Goal: Transaction & Acquisition: Purchase product/service

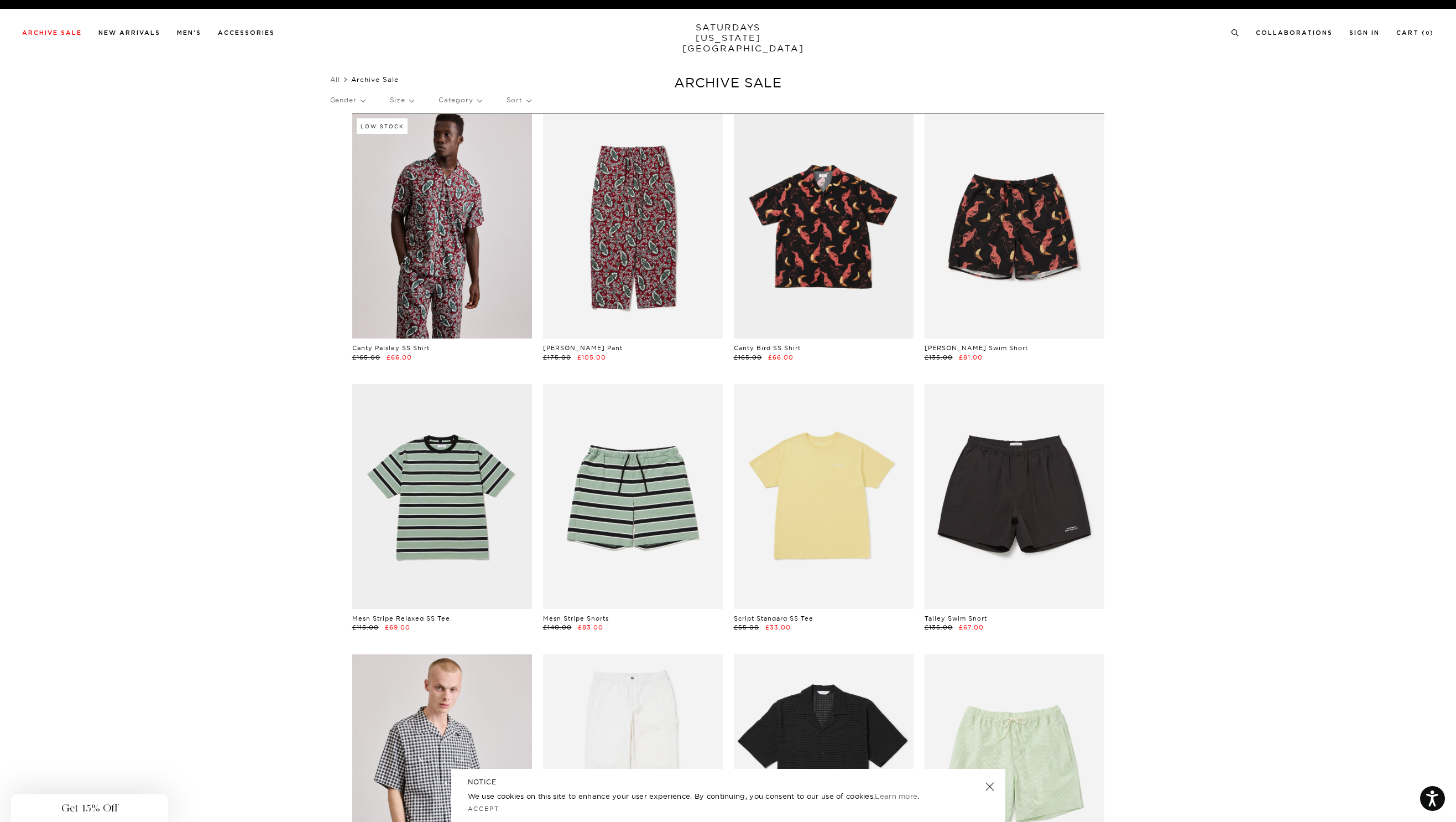
click at [1198, 204] on div "Close dialog Be the first to know. Subscribe to emails and receive 15% off your…" at bounding box center [728, 411] width 1456 height 822
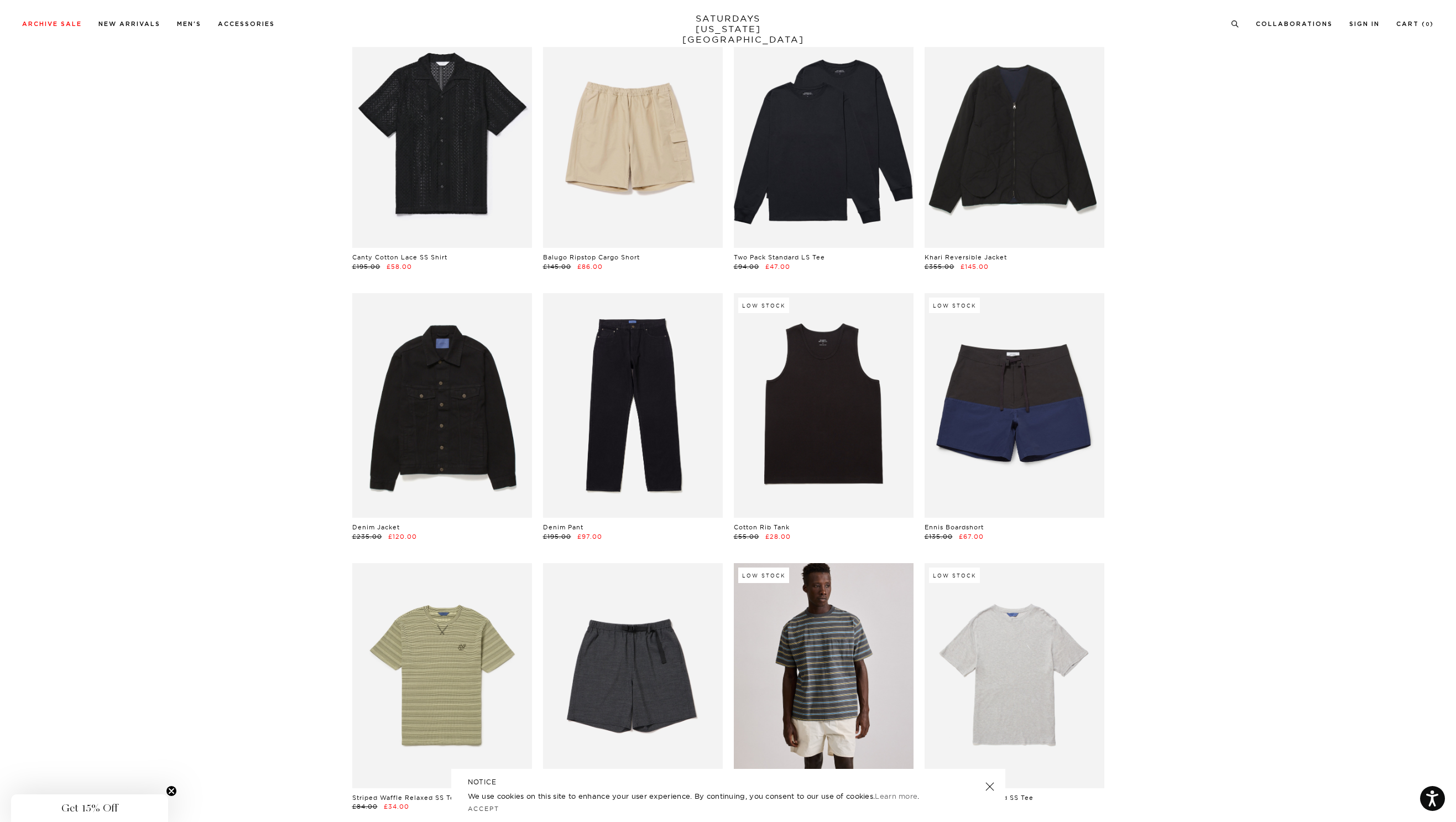
scroll to position [1049, 0]
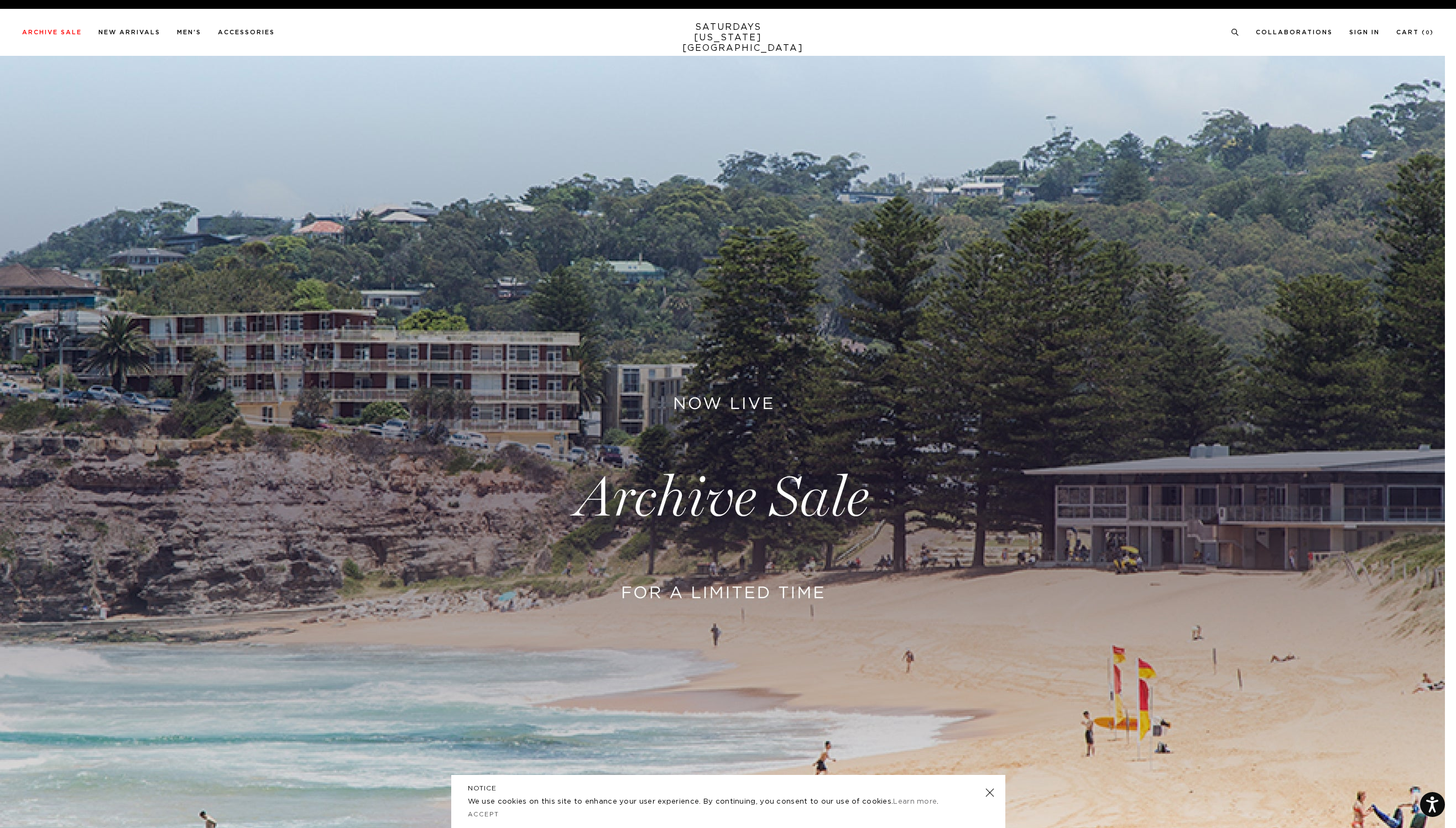
click at [733, 33] on link "SATURDAYS NEW YORK CITY" at bounding box center [728, 38] width 91 height 32
click at [132, 32] on link "New Arrivals" at bounding box center [129, 32] width 62 height 6
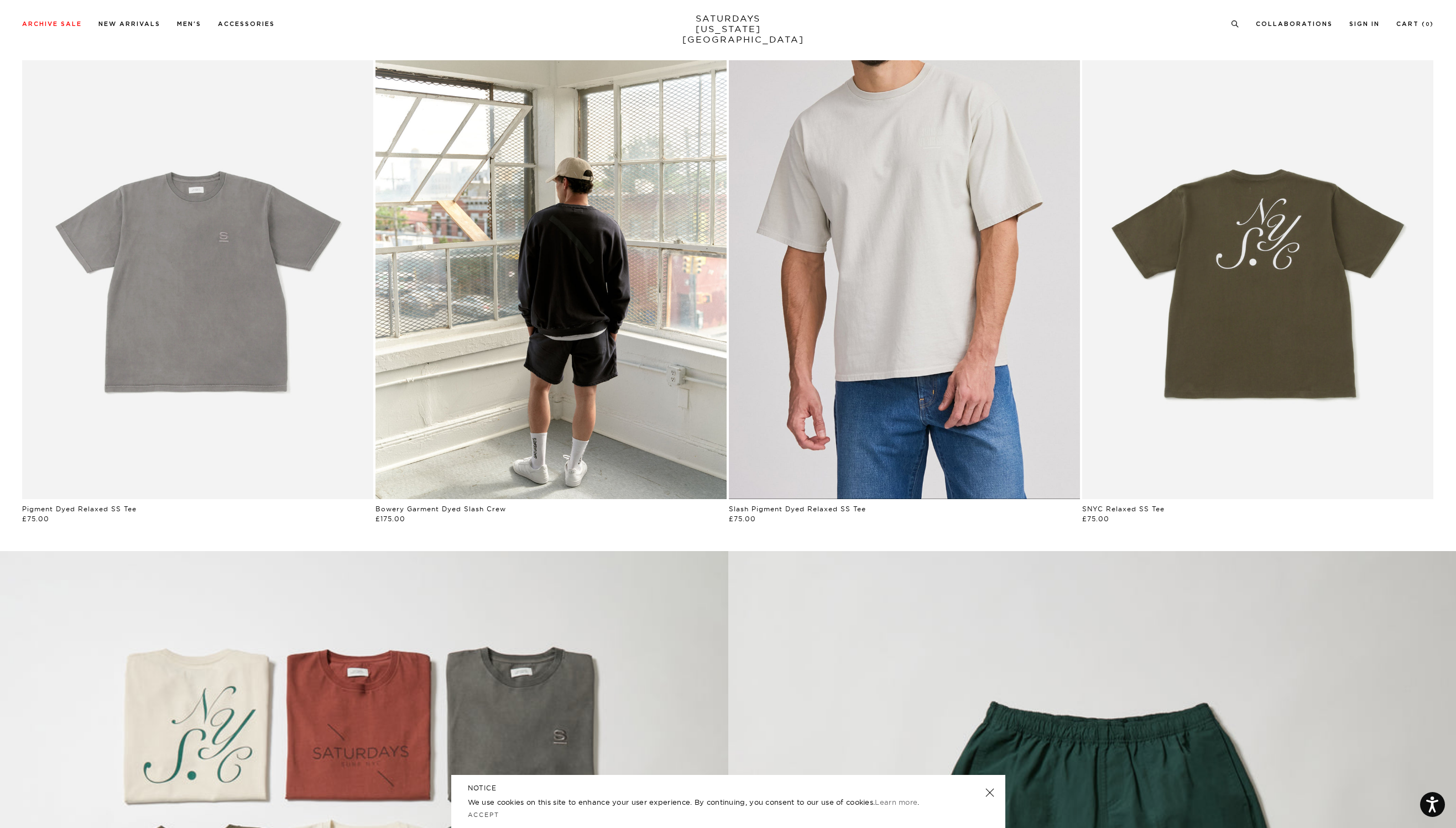
scroll to position [875, 0]
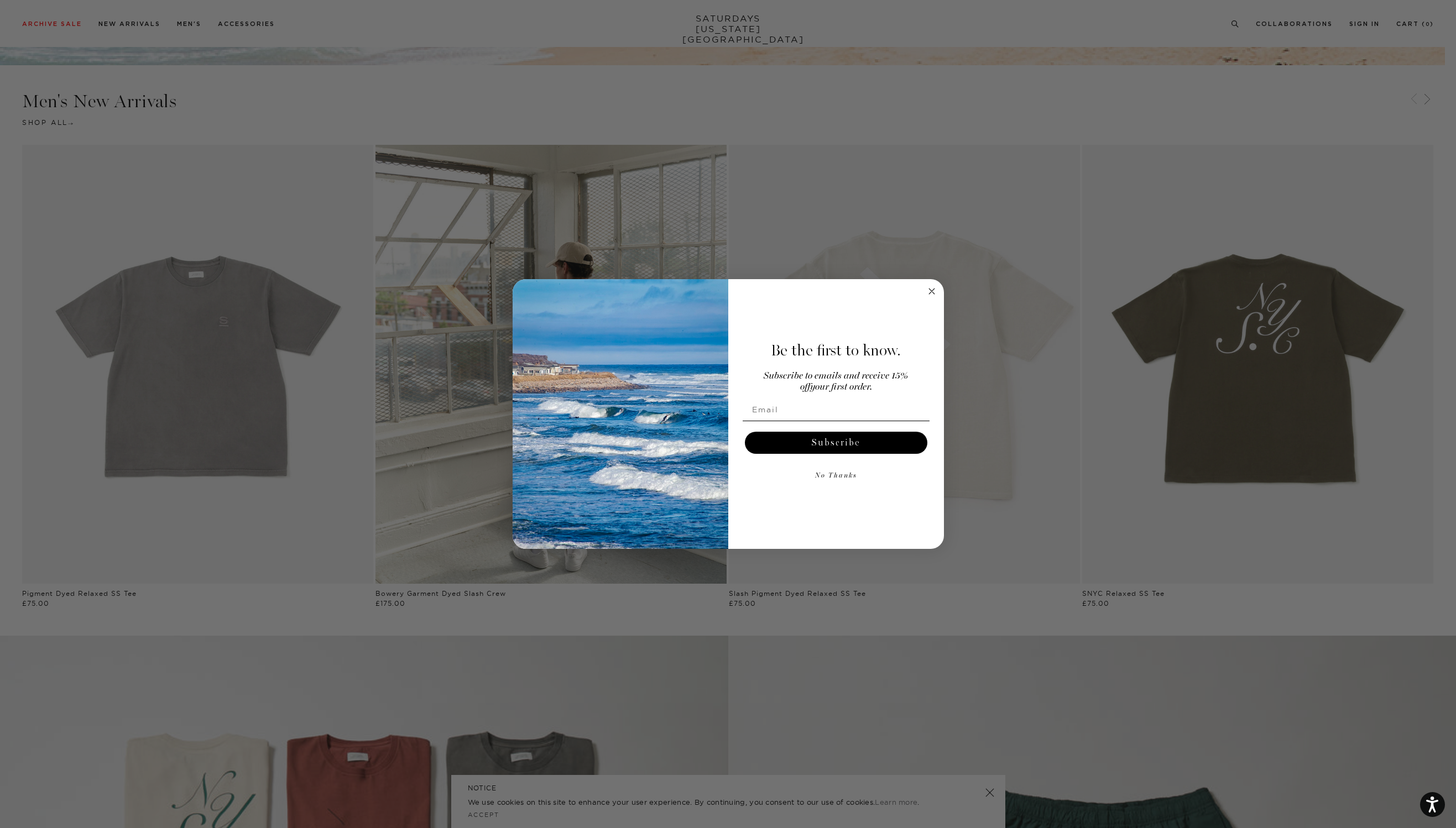
click at [932, 292] on circle "Close dialog" at bounding box center [932, 291] width 12 height 12
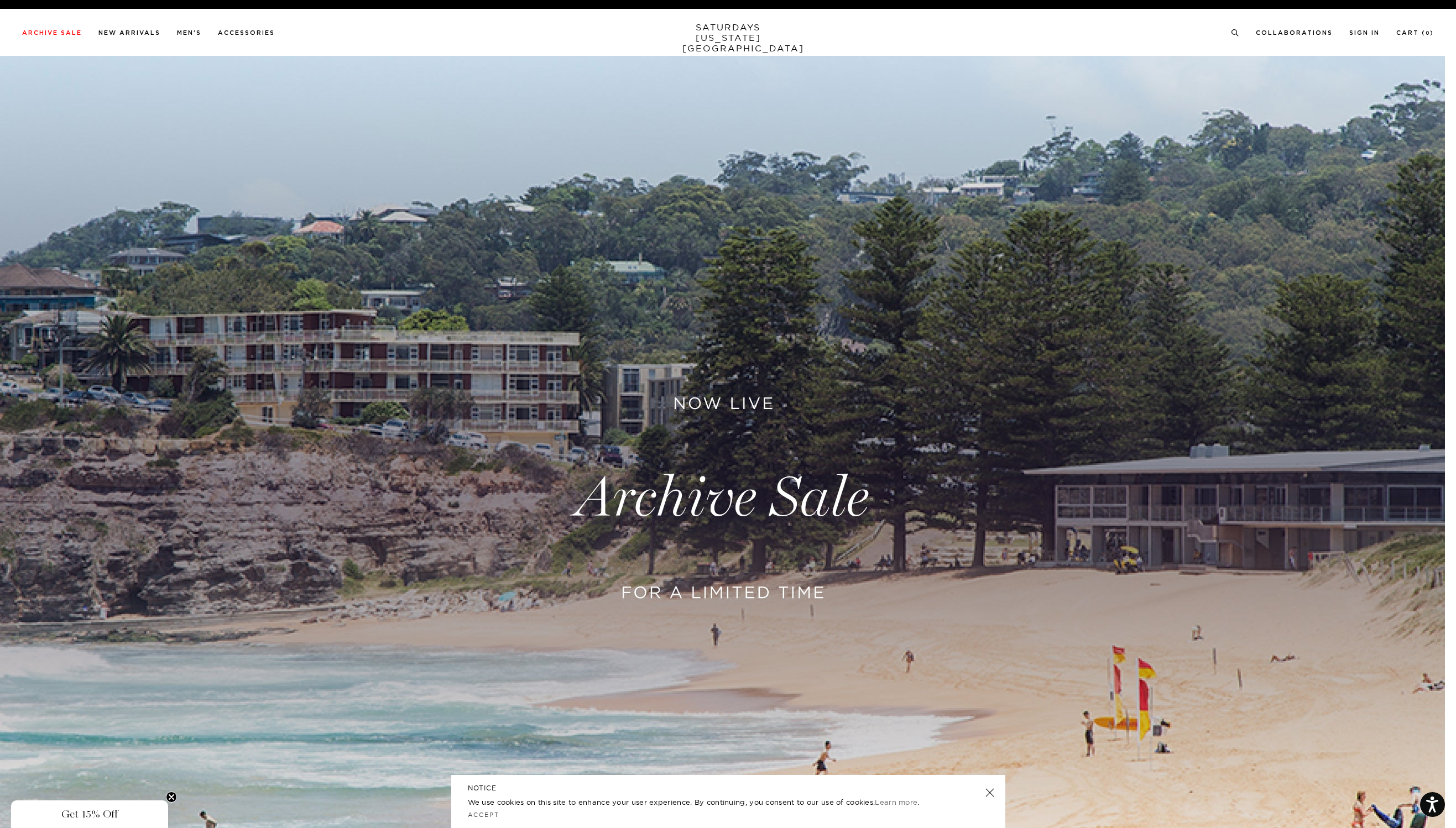
scroll to position [30, 0]
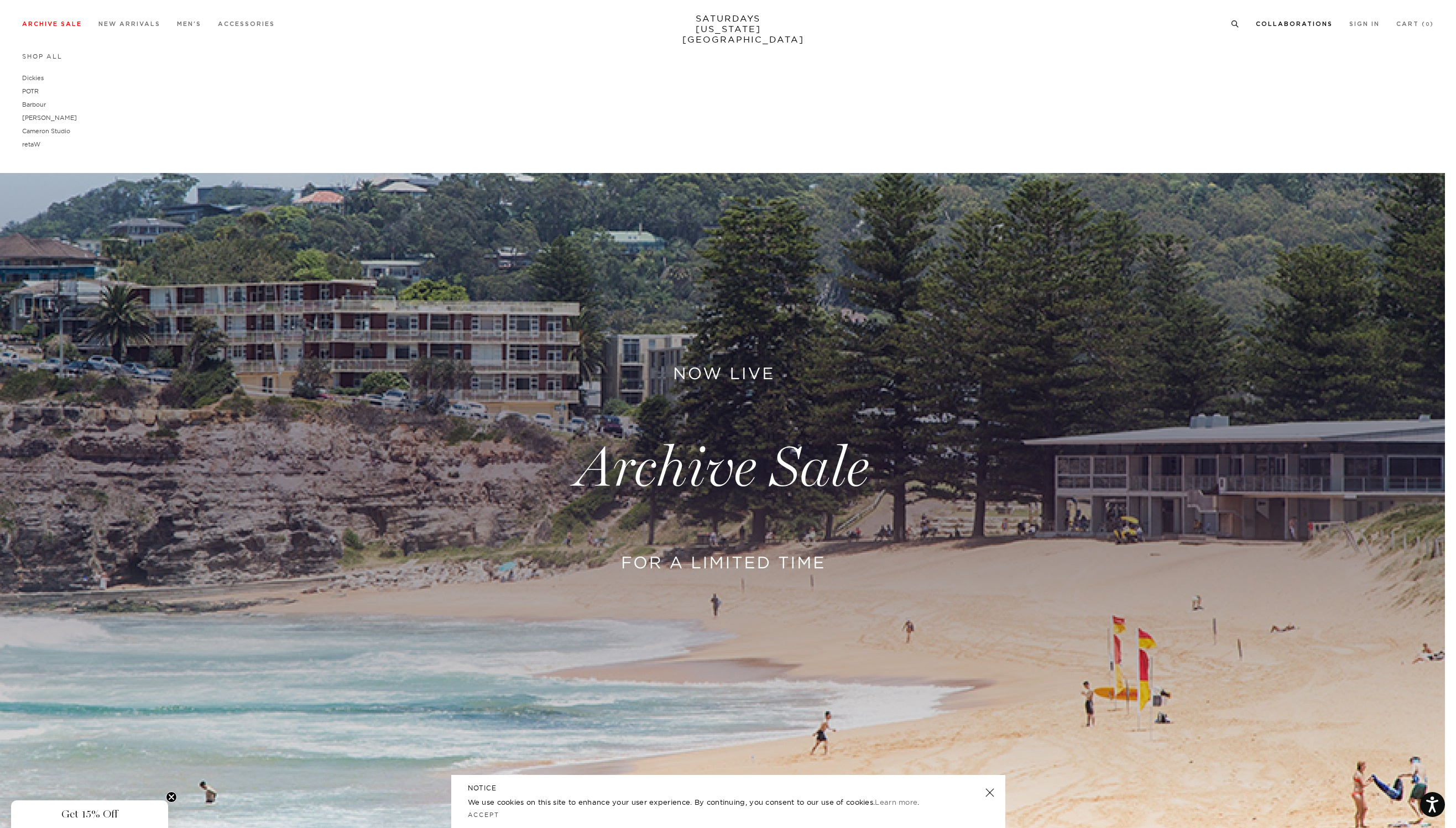
click at [1322, 23] on link "Collaborations" at bounding box center [1294, 24] width 77 height 6
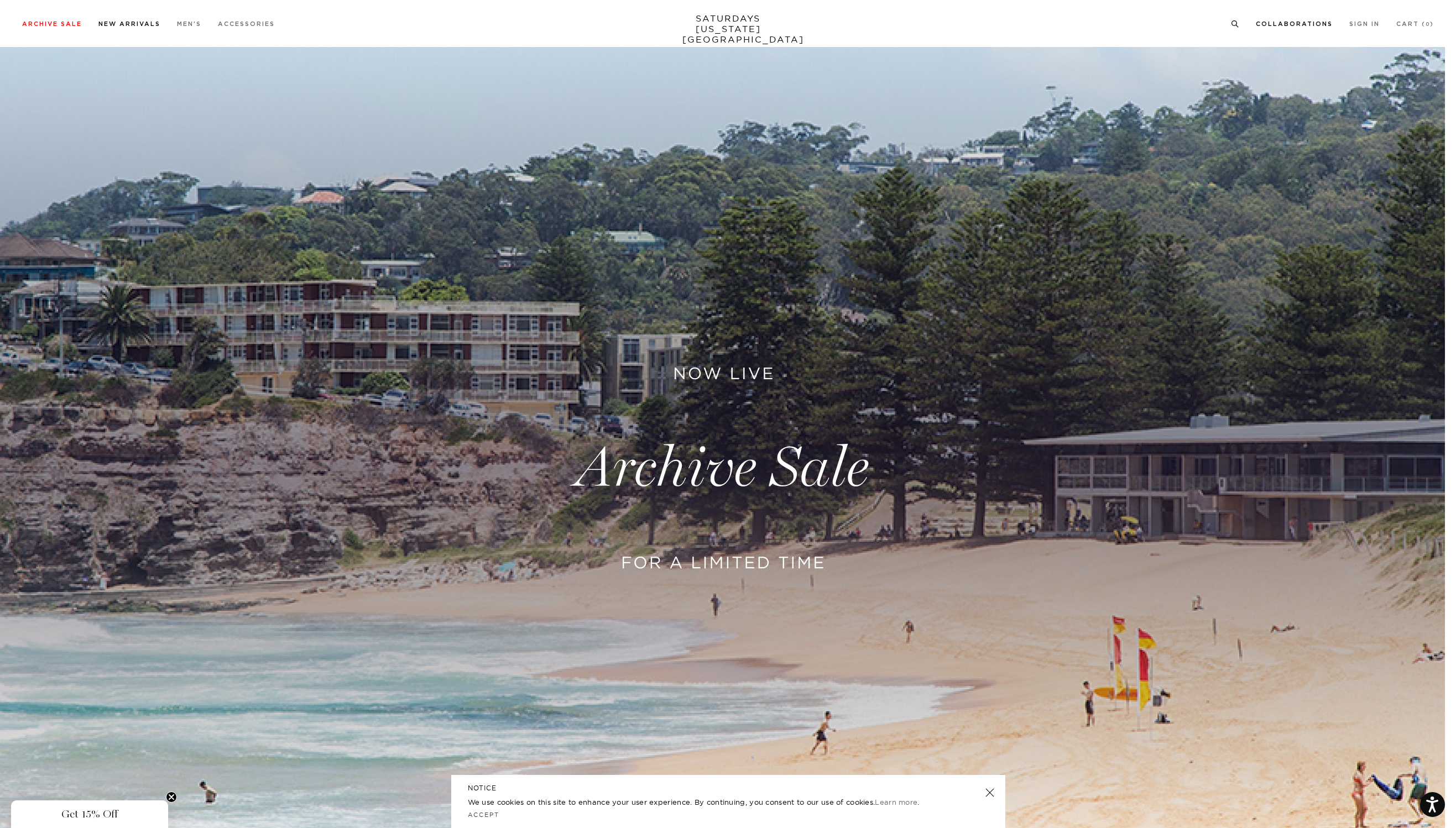
click at [133, 24] on link "New Arrivals" at bounding box center [129, 24] width 62 height 6
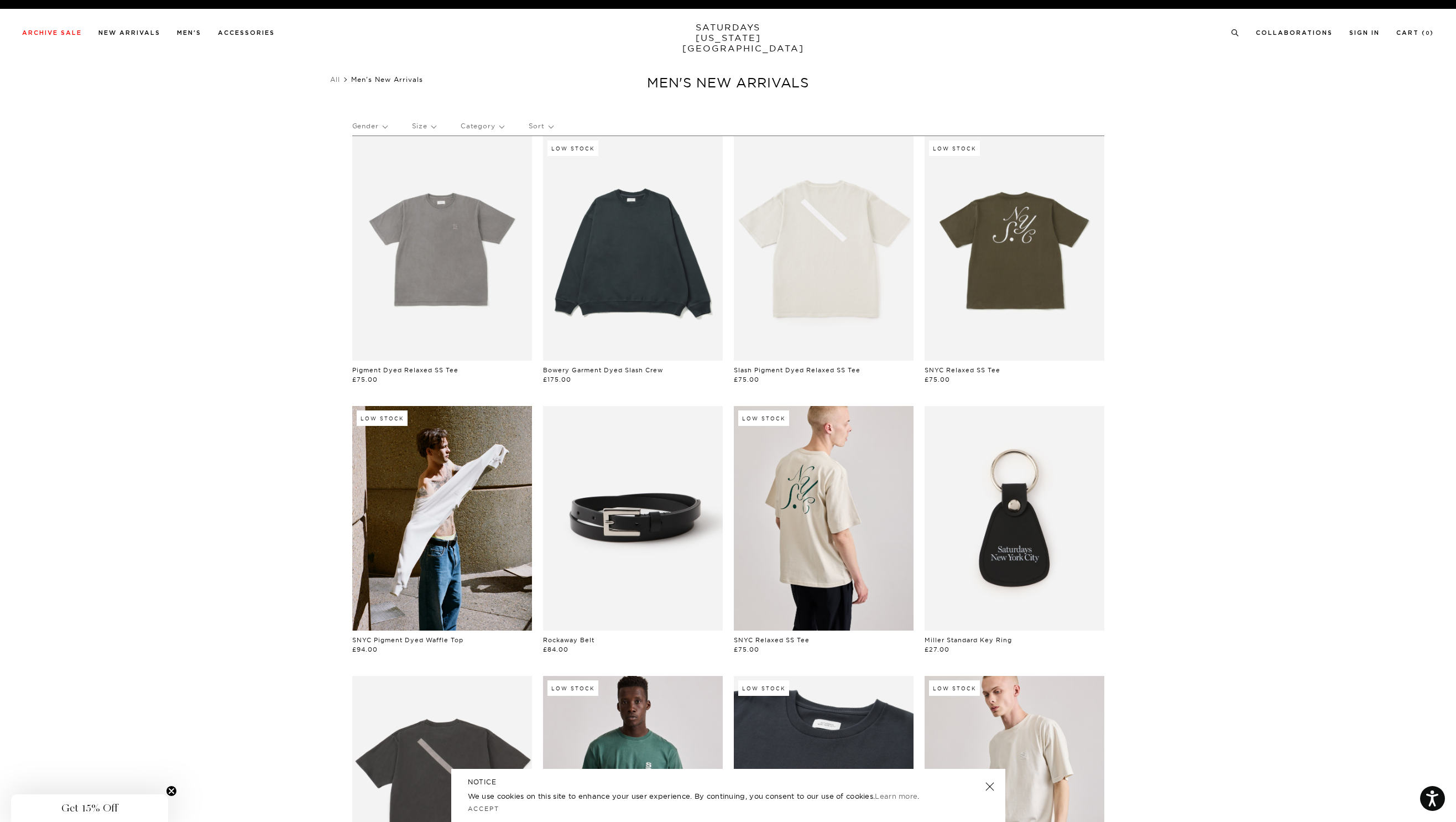
click at [632, 216] on link at bounding box center [632, 248] width 179 height 225
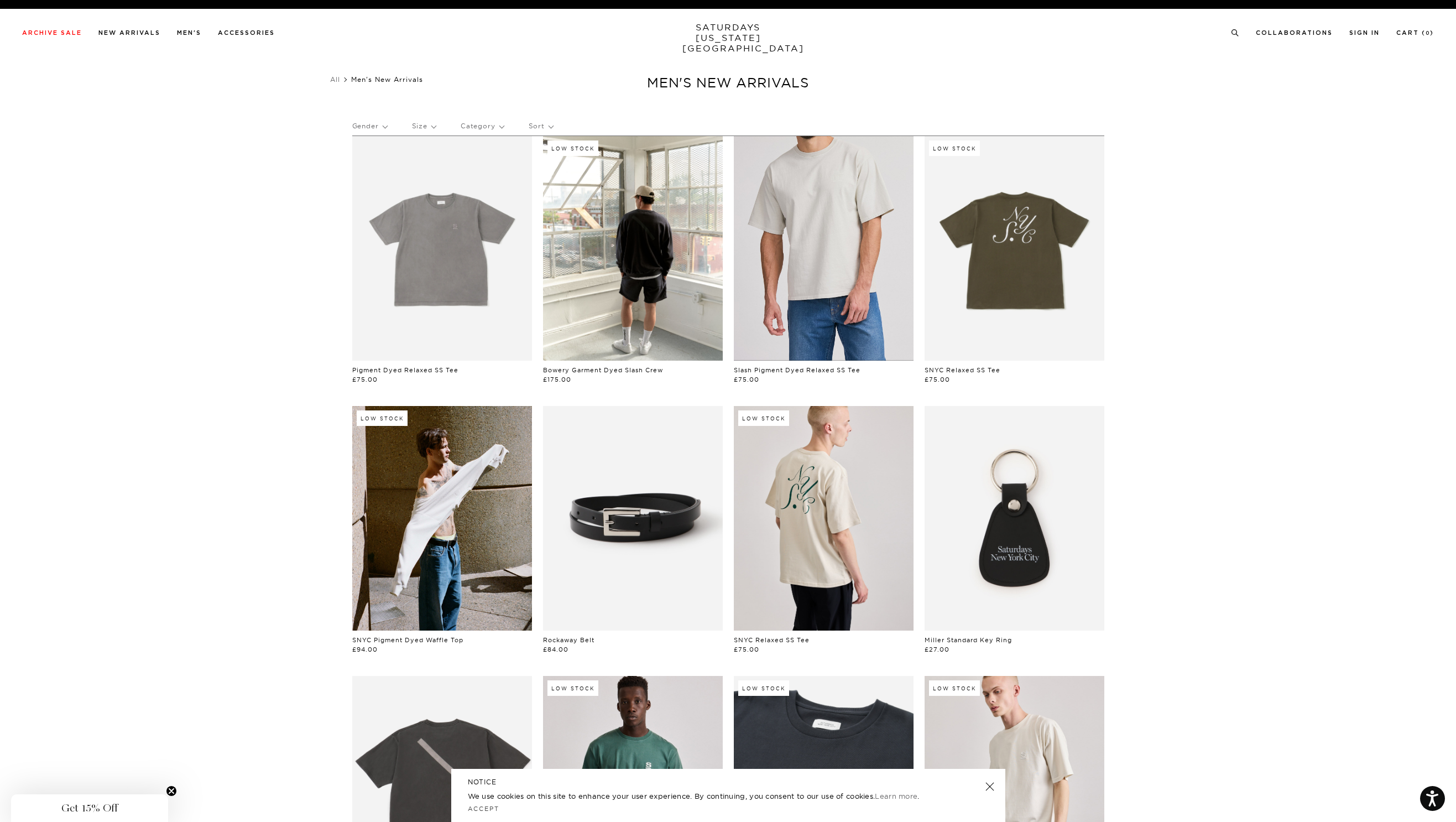
scroll to position [3, 0]
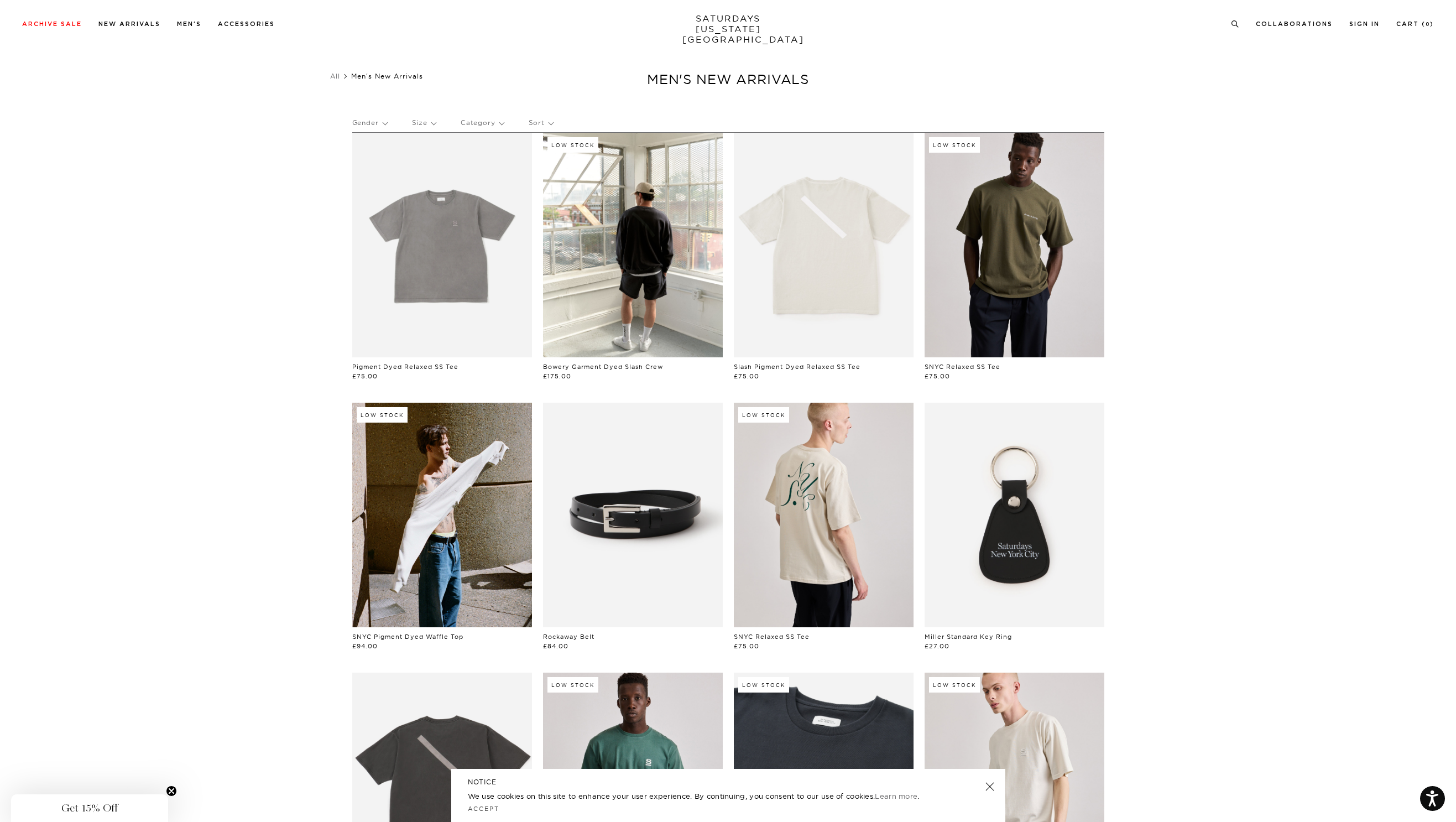
click at [976, 253] on link at bounding box center [1014, 245] width 179 height 225
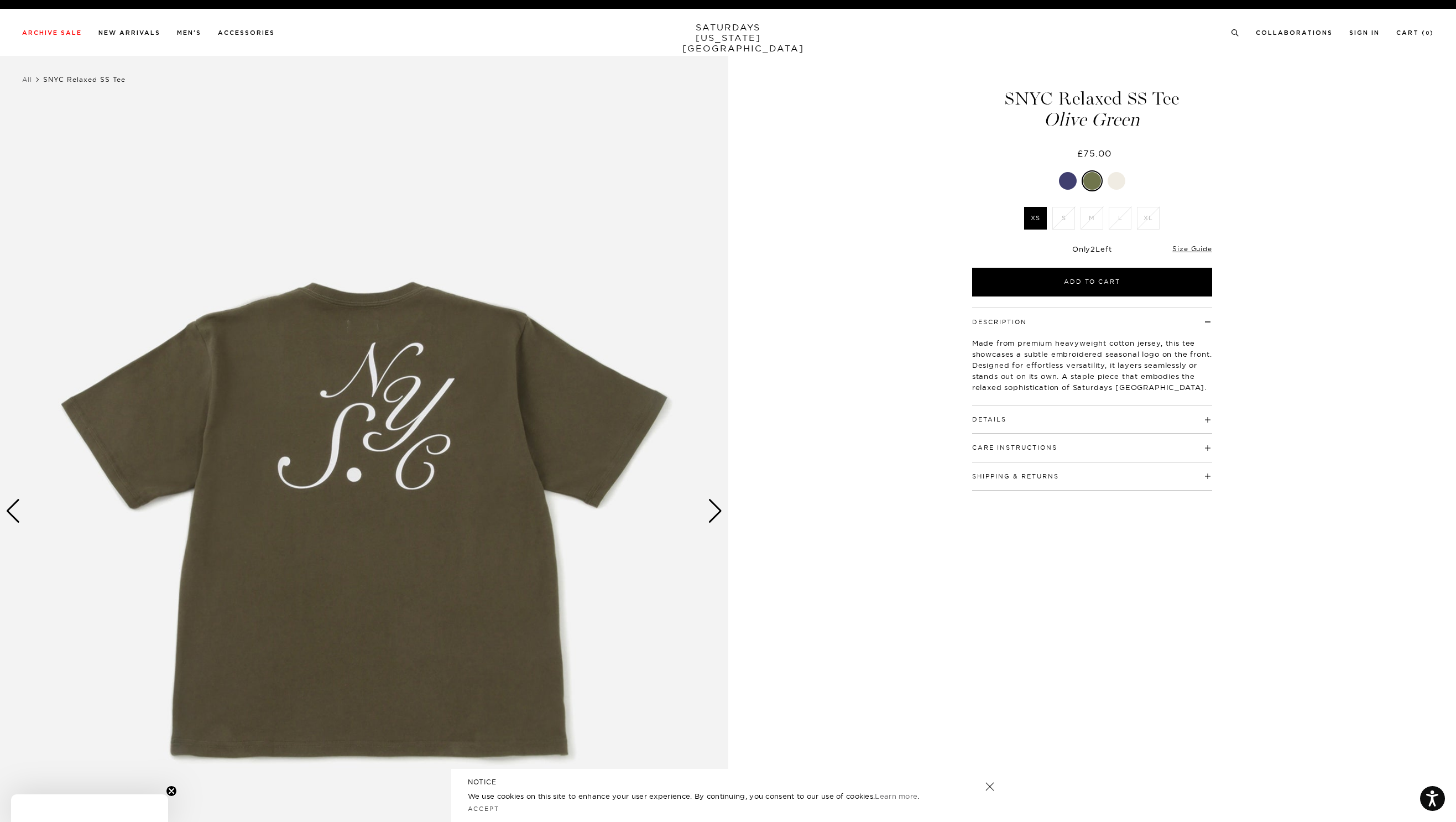
click at [1068, 181] on div at bounding box center [1068, 181] width 18 height 18
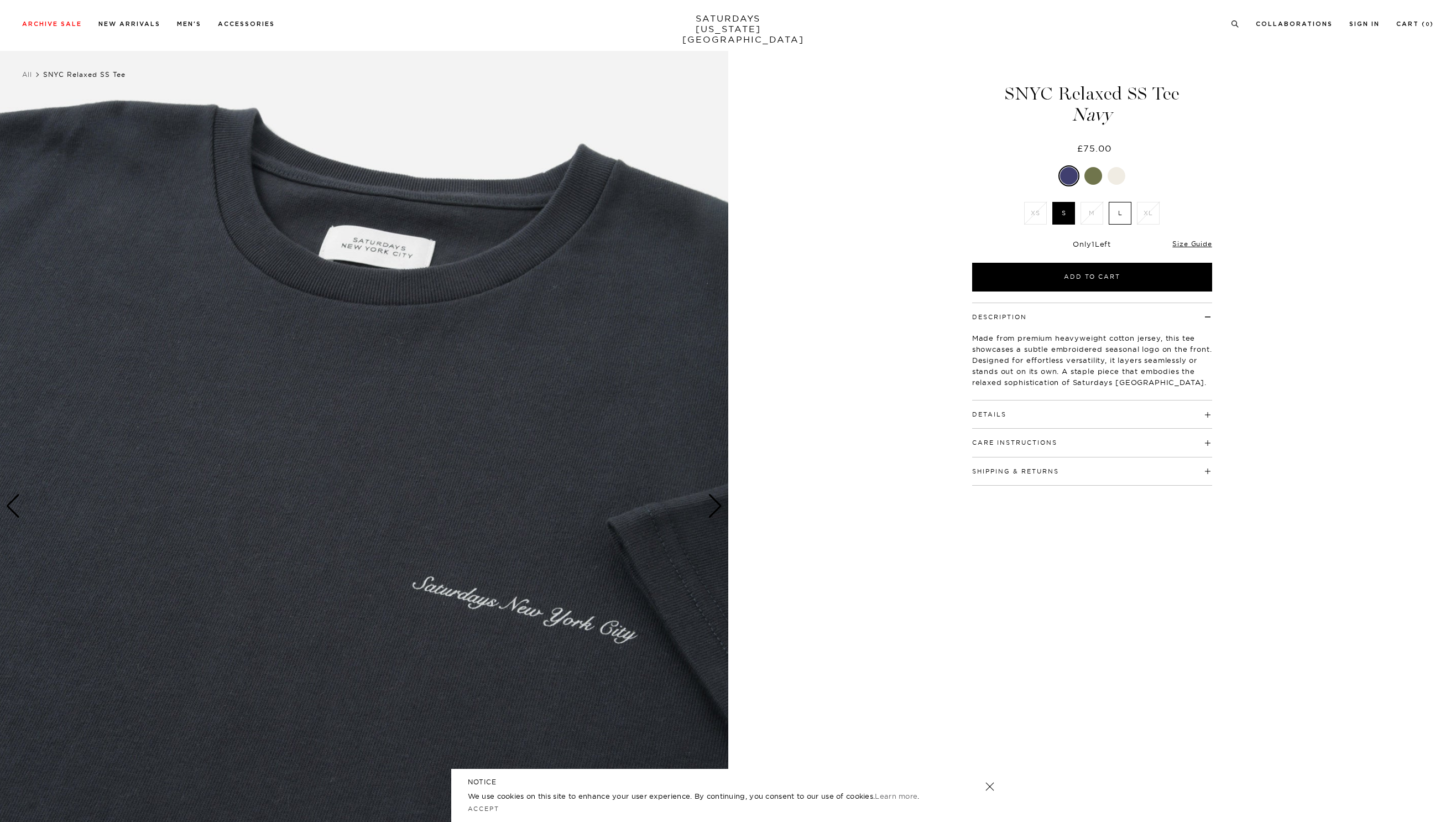
scroll to position [18, 0]
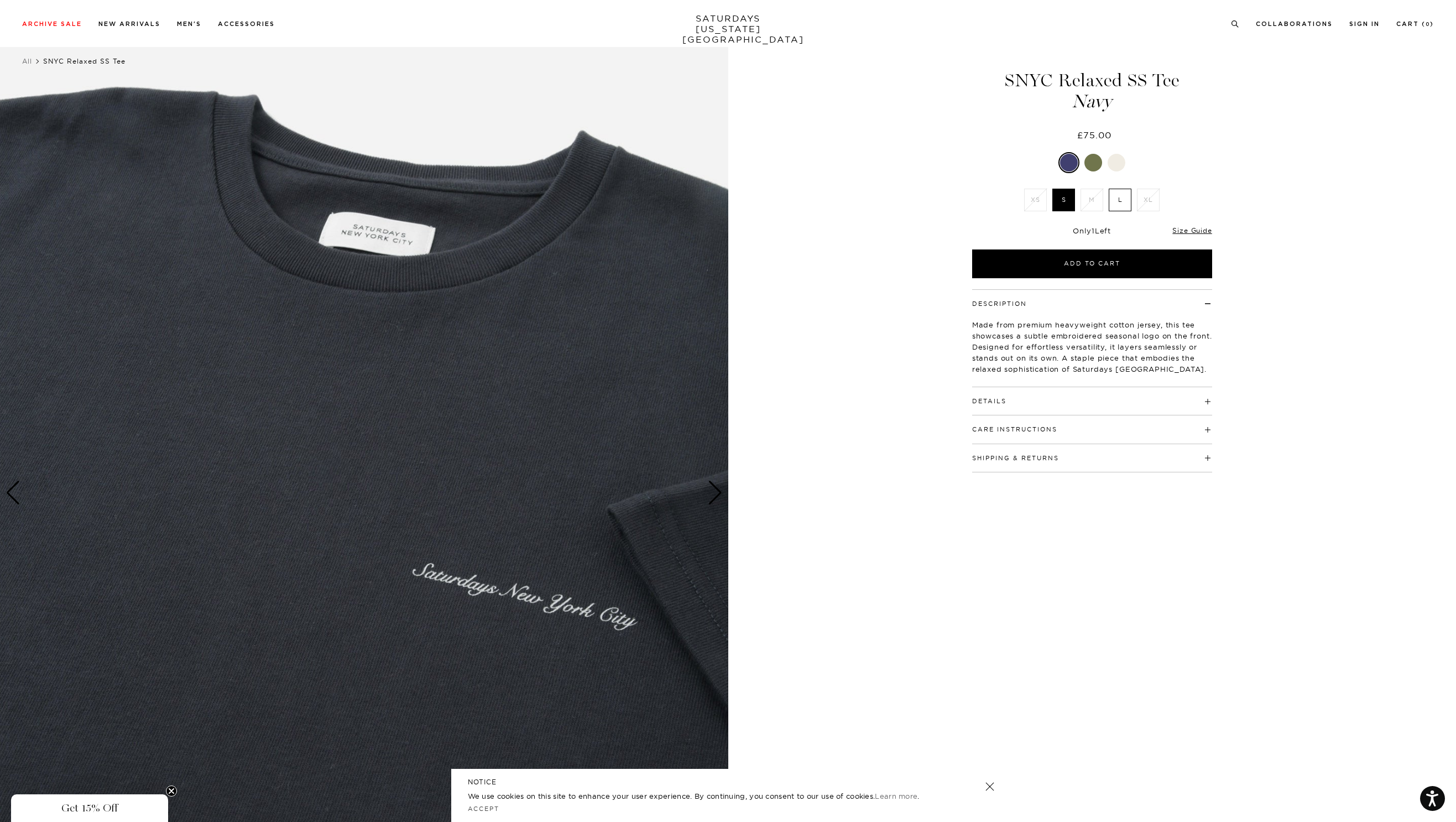
click at [1119, 202] on label "L" at bounding box center [1120, 200] width 23 height 23
click at [0, 0] on input "L" at bounding box center [0, 0] width 0 height 0
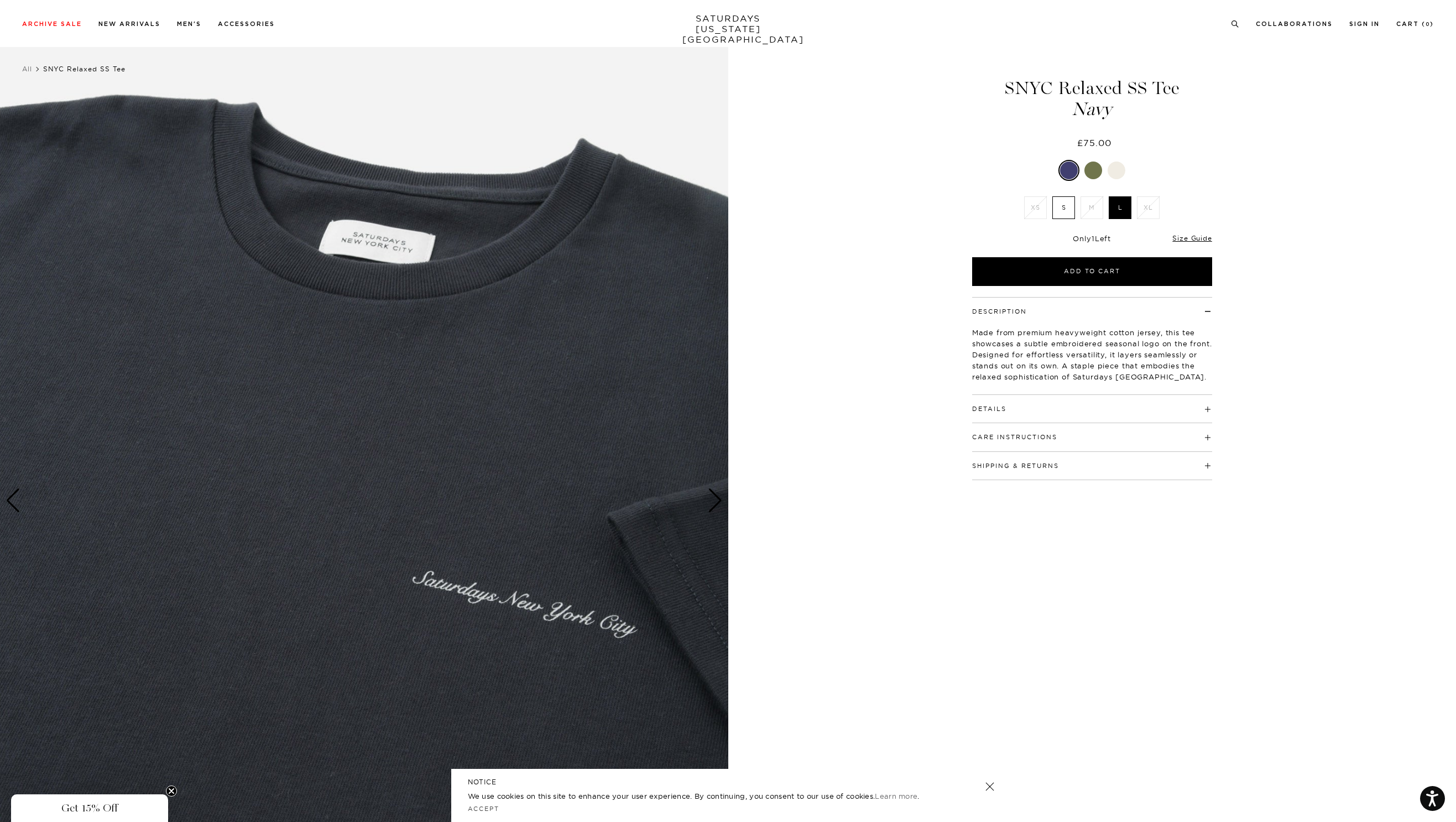
scroll to position [10, 0]
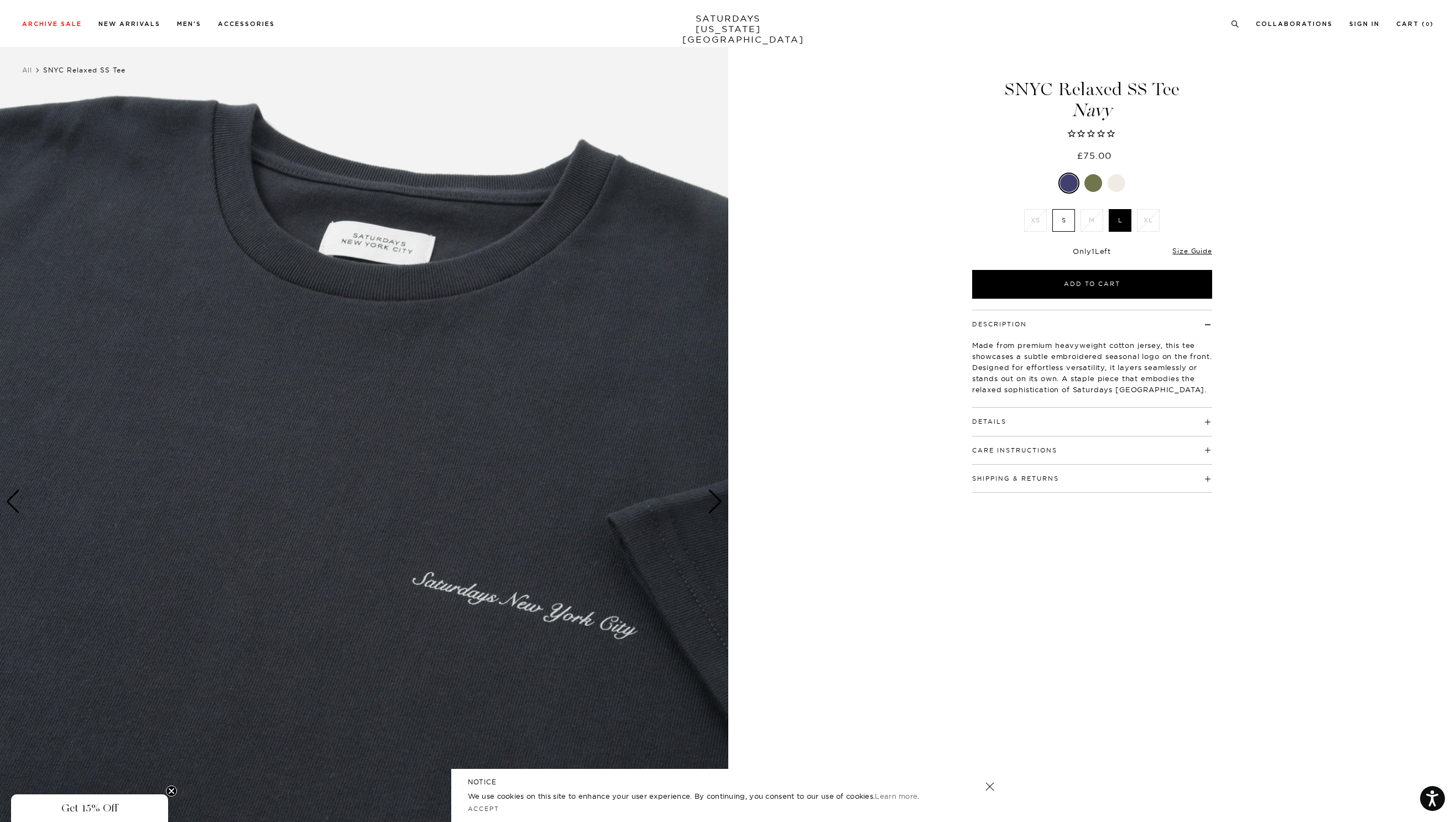
click at [1145, 218] on li "XL" at bounding box center [1148, 220] width 28 height 23
